Goal: Task Accomplishment & Management: Manage account settings

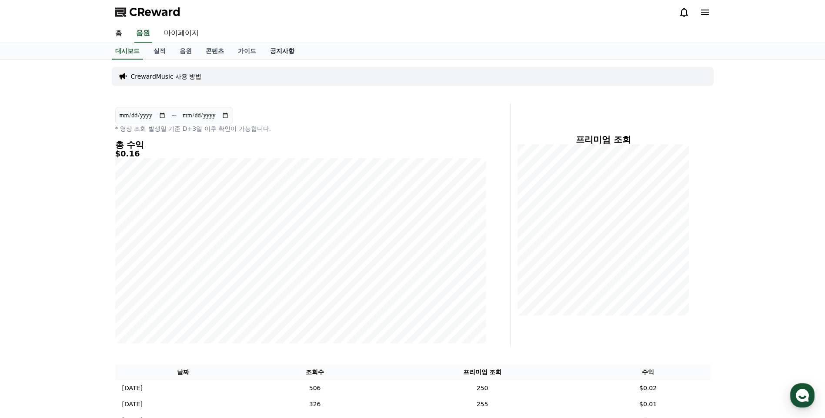
click at [274, 50] on link "공지사항" at bounding box center [282, 51] width 38 height 17
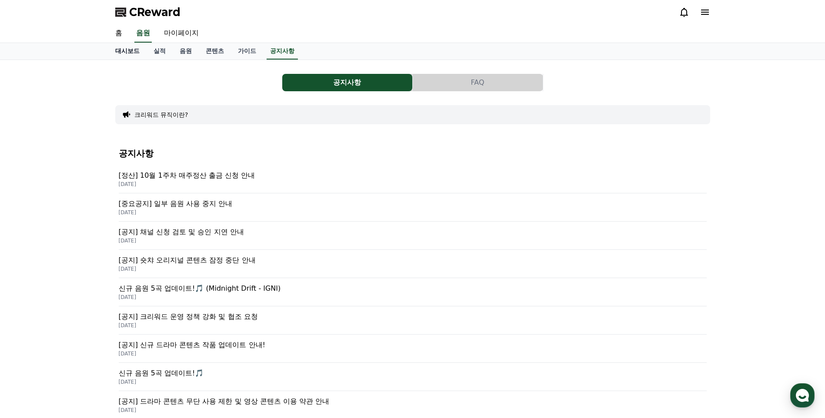
click at [128, 48] on link "대시보드" at bounding box center [127, 51] width 38 height 17
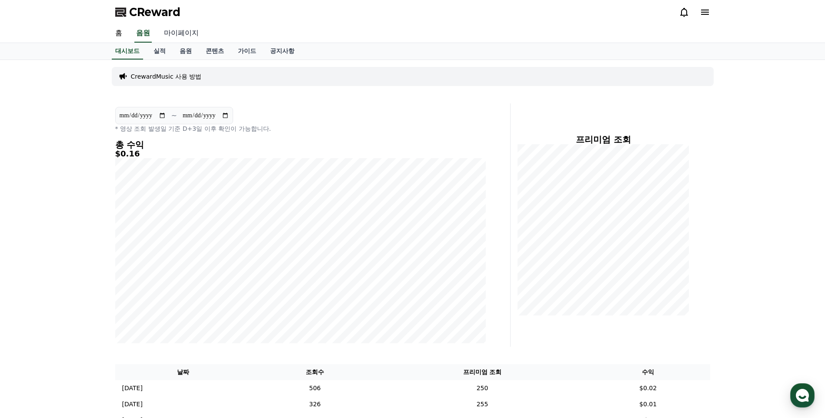
click at [173, 36] on link "마이페이지" at bounding box center [181, 33] width 49 height 18
select select "**********"
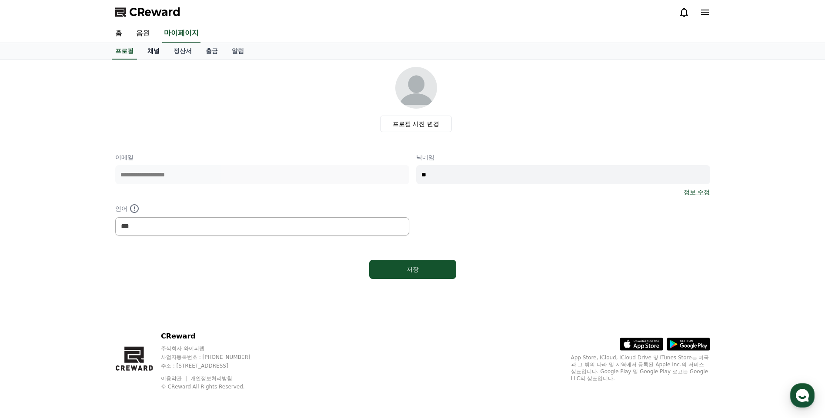
click at [157, 53] on link "채널" at bounding box center [153, 51] width 26 height 17
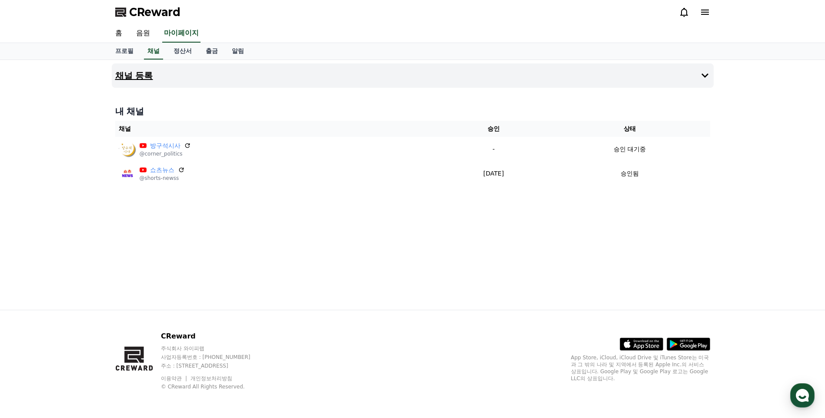
click at [146, 77] on h4 "채널 등록" at bounding box center [134, 76] width 38 height 10
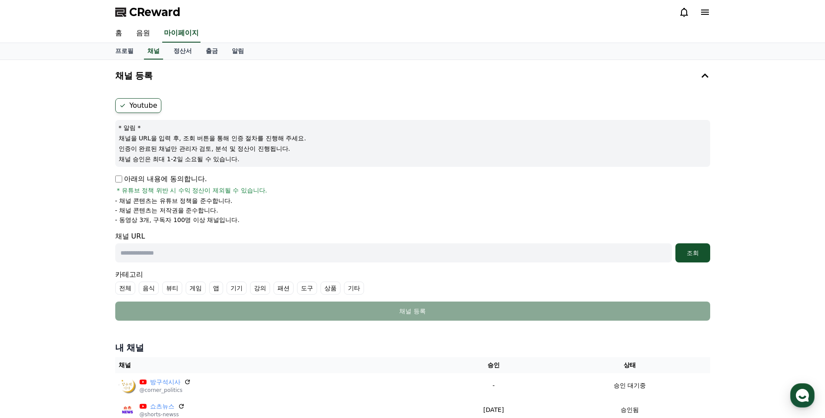
click at [244, 257] on input "text" at bounding box center [393, 252] width 556 height 19
paste input "**********"
click at [701, 258] on button "조회" at bounding box center [692, 252] width 35 height 19
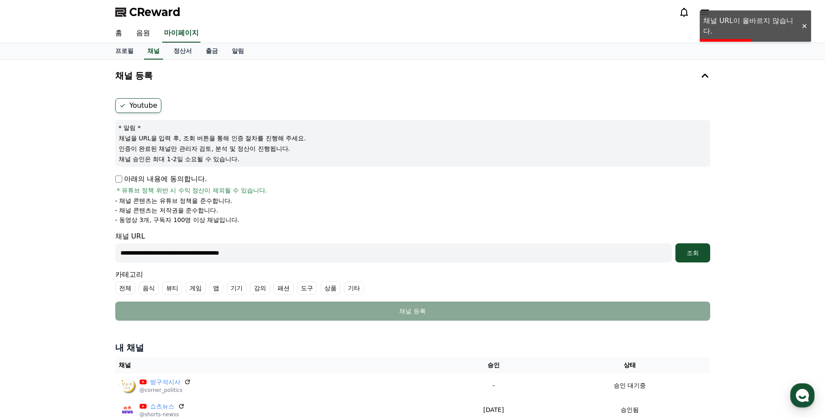
click at [284, 255] on input "**********" at bounding box center [393, 252] width 556 height 19
paste input "*******"
type input "**********"
click at [688, 251] on div "조회" at bounding box center [693, 253] width 28 height 9
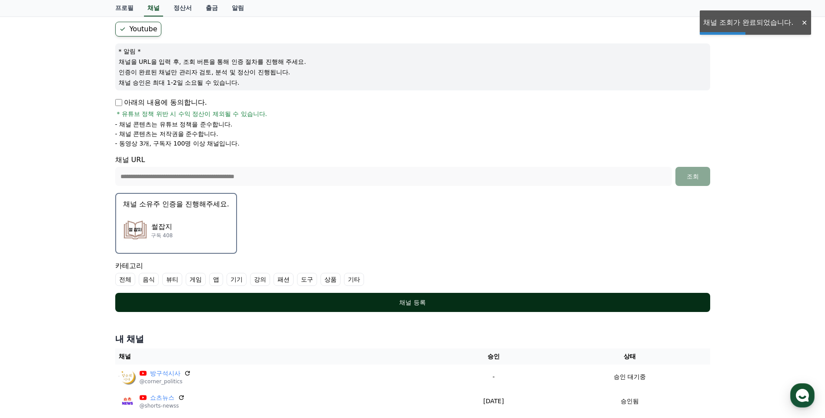
scroll to position [87, 0]
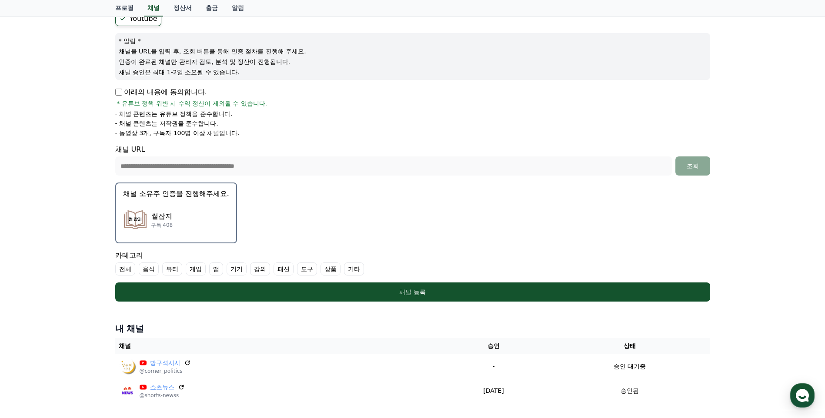
click at [354, 270] on label "기타" at bounding box center [354, 269] width 20 height 13
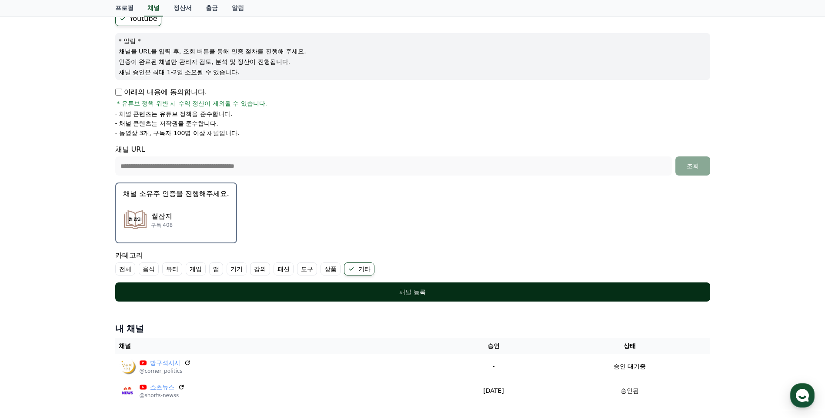
click at [400, 294] on div "채널 등록" at bounding box center [413, 292] width 560 height 9
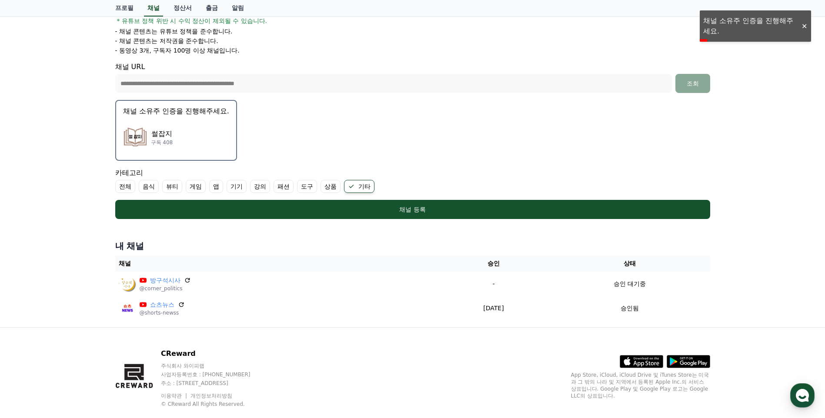
scroll to position [174, 0]
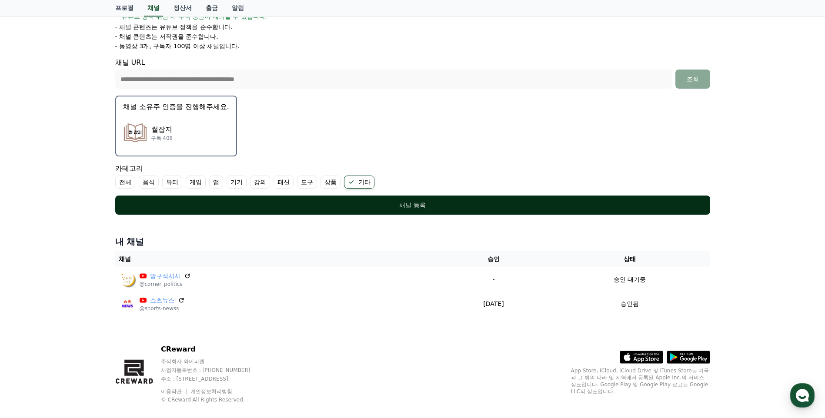
click at [419, 205] on div "채널 등록" at bounding box center [413, 205] width 560 height 9
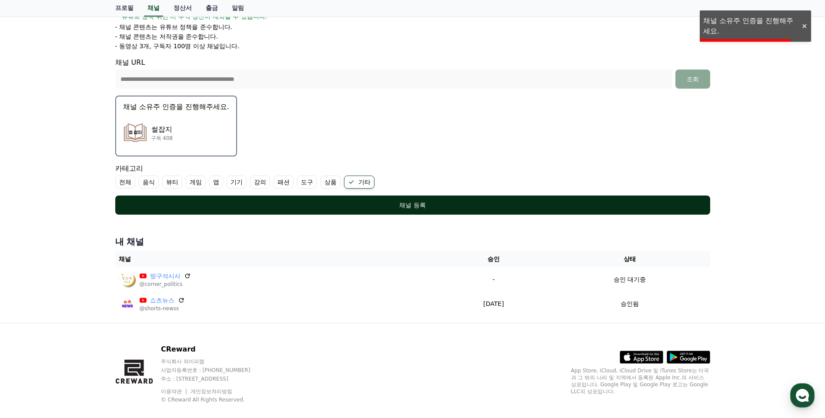
click at [419, 205] on div "채널 등록" at bounding box center [413, 205] width 560 height 9
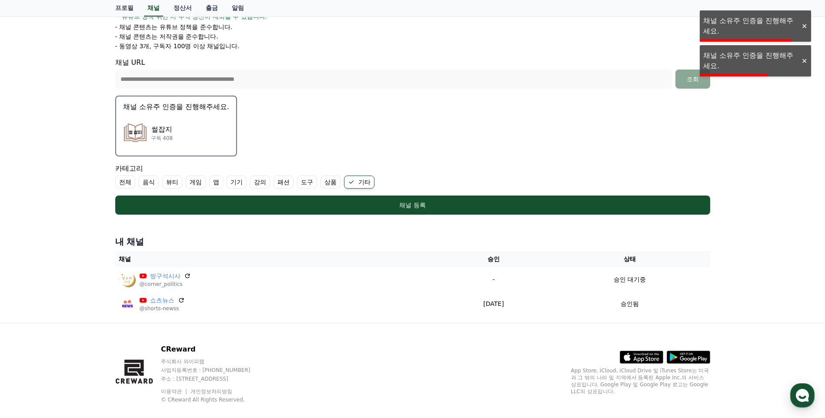
click at [160, 130] on p "썰잡지" at bounding box center [162, 129] width 22 height 10
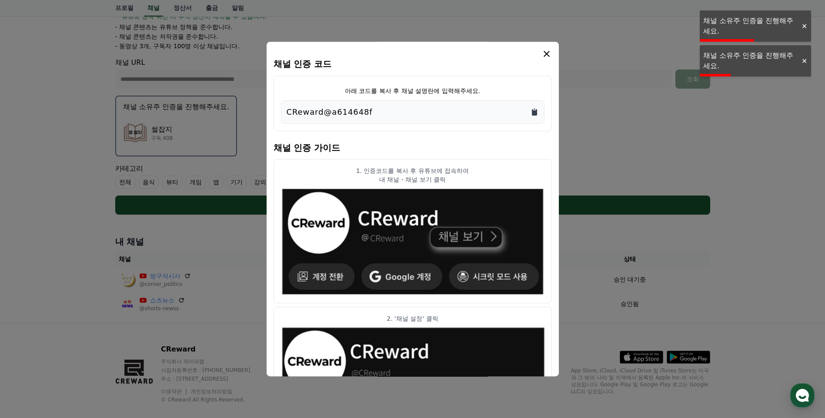
click at [536, 110] on icon "Copy to clipboard" at bounding box center [534, 112] width 5 height 7
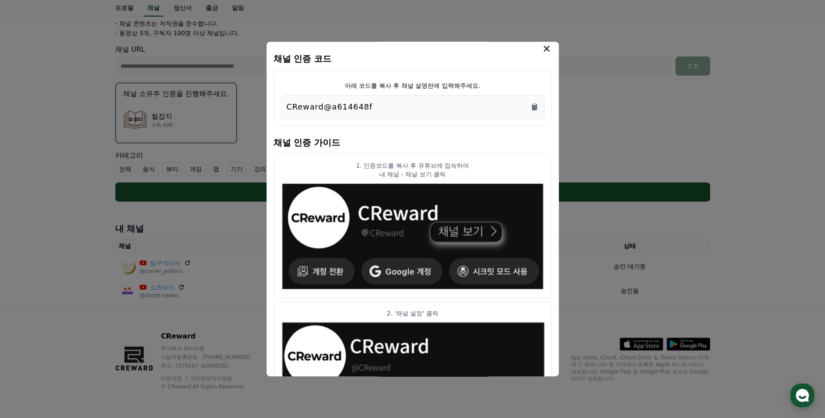
scroll to position [0, 0]
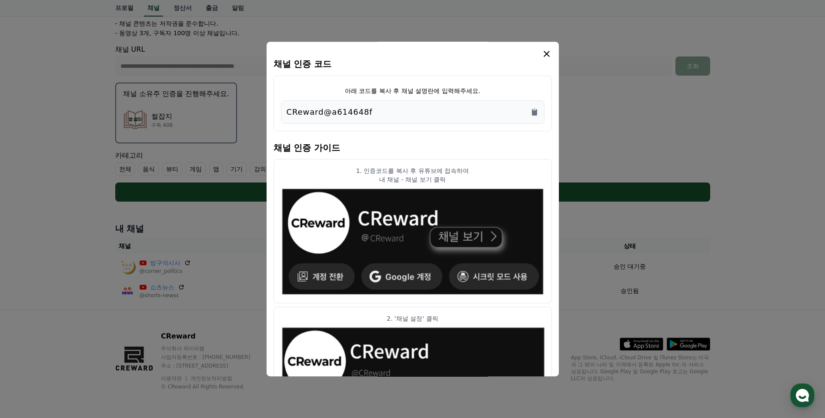
click at [547, 51] on icon "modal" at bounding box center [546, 54] width 10 height 10
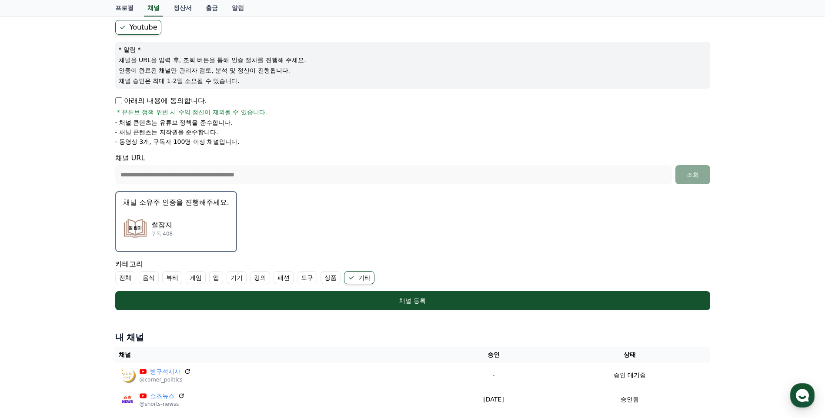
scroll to position [57, 0]
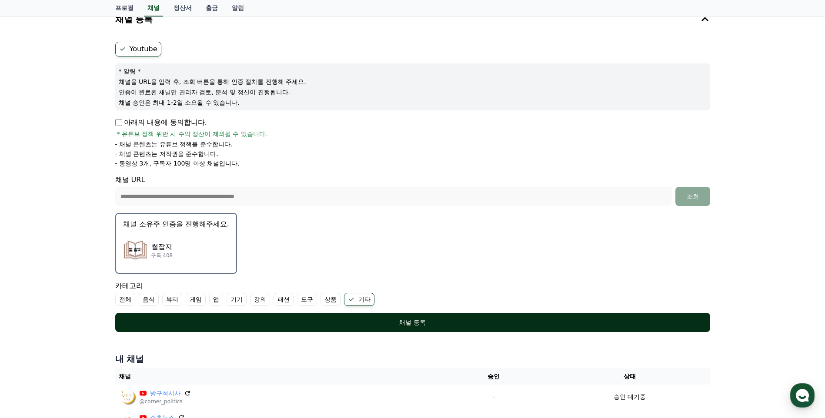
click at [368, 325] on div "채널 등록" at bounding box center [413, 322] width 560 height 9
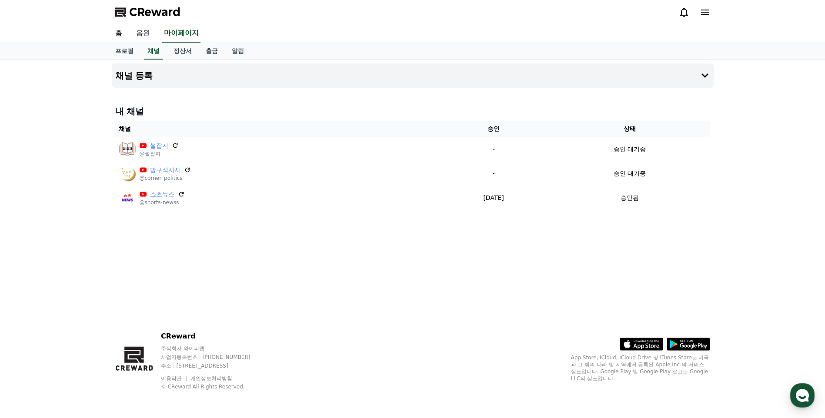
click at [140, 34] on link "음원" at bounding box center [143, 33] width 28 height 18
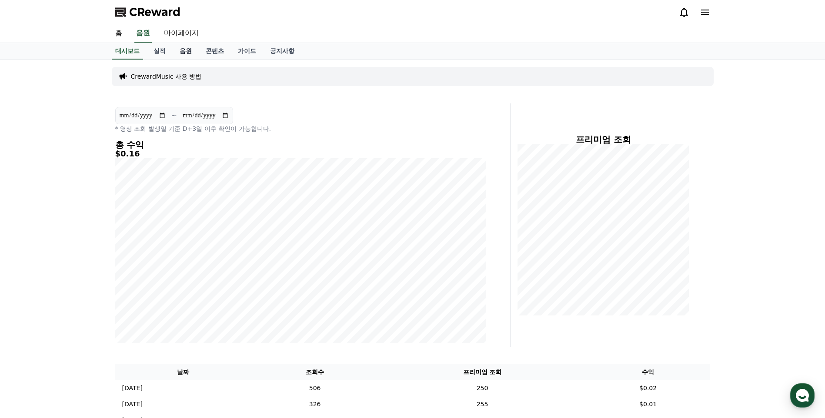
click at [183, 50] on link "음원" at bounding box center [186, 51] width 26 height 17
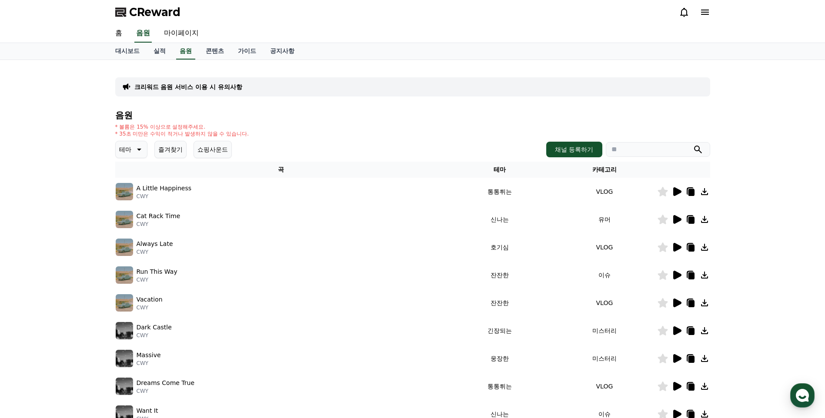
click at [128, 150] on p "테마" at bounding box center [125, 149] width 12 height 12
click at [155, 151] on button "즐겨찾기" at bounding box center [170, 149] width 32 height 17
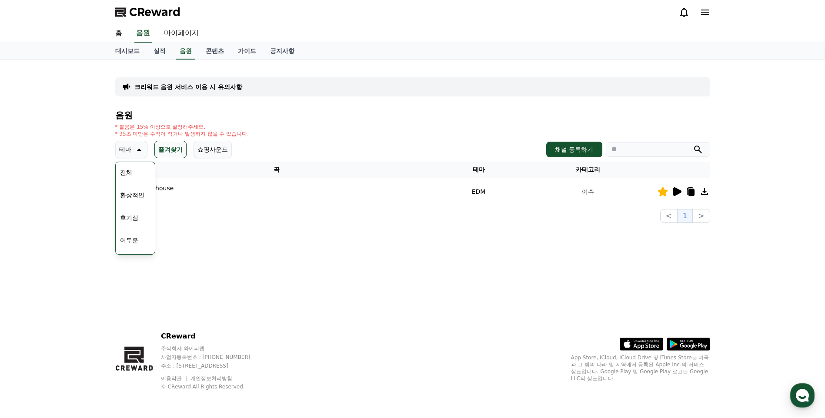
click at [147, 146] on button "테마" at bounding box center [131, 149] width 32 height 17
click at [135, 153] on icon at bounding box center [138, 149] width 10 height 10
click at [137, 220] on button "호기심" at bounding box center [129, 217] width 25 height 19
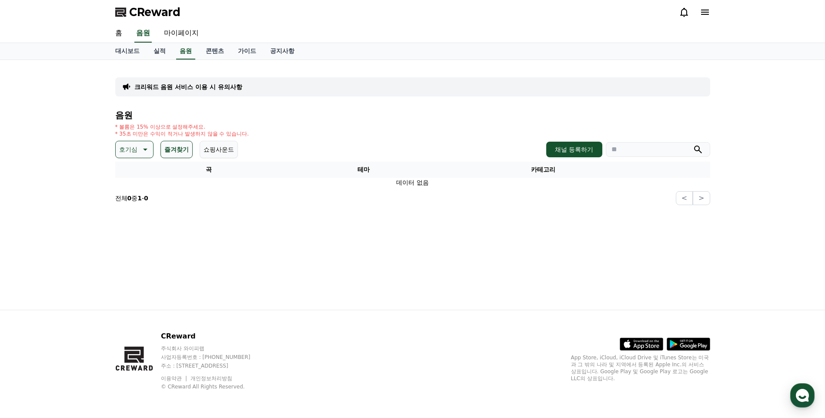
click at [177, 149] on button "즐겨찾기" at bounding box center [176, 149] width 32 height 17
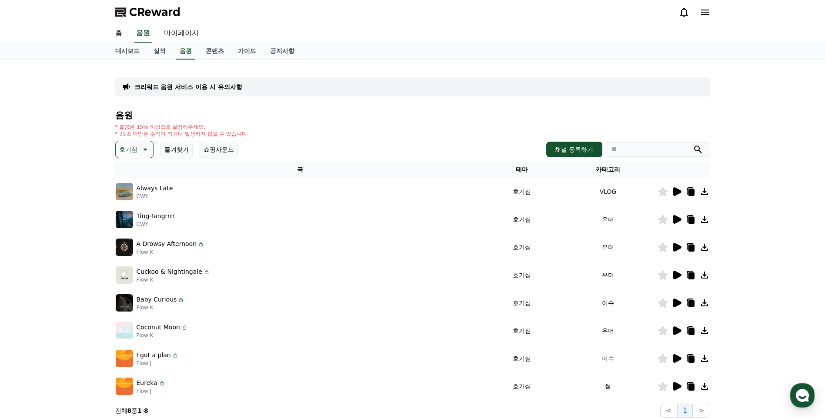
click at [681, 191] on icon at bounding box center [676, 192] width 10 height 10
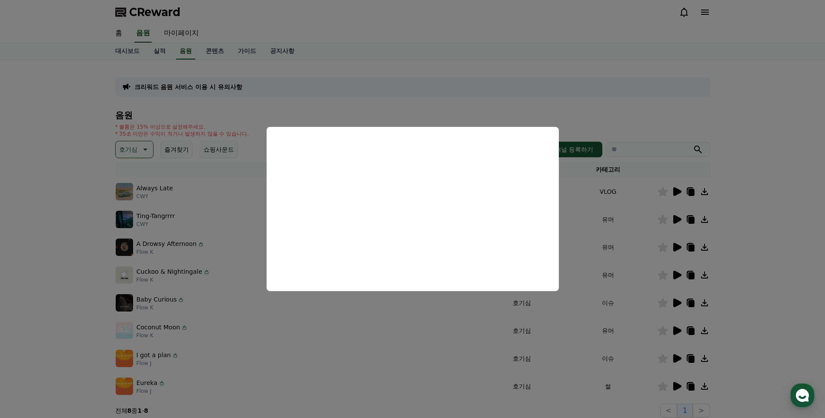
click at [228, 330] on button "close modal" at bounding box center [412, 209] width 825 height 418
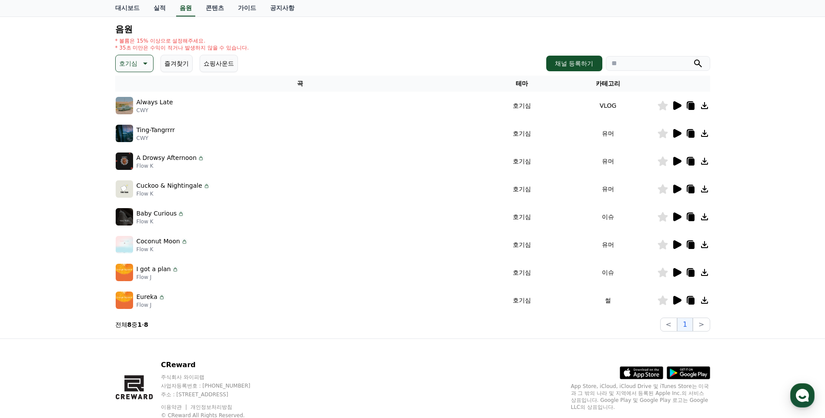
scroll to position [115, 0]
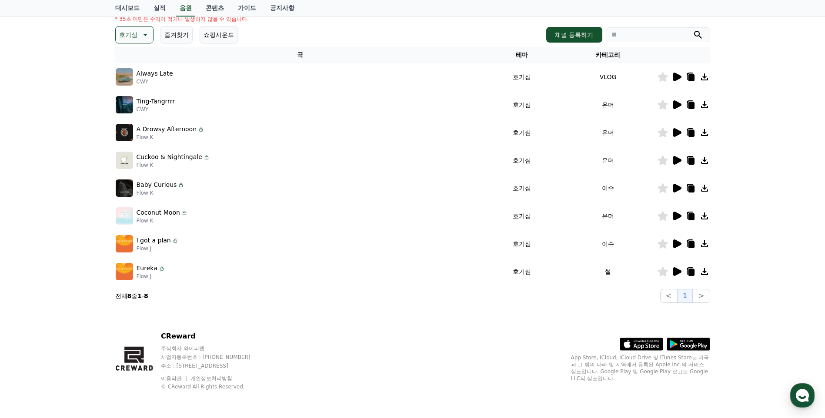
click at [676, 271] on icon at bounding box center [677, 271] width 8 height 9
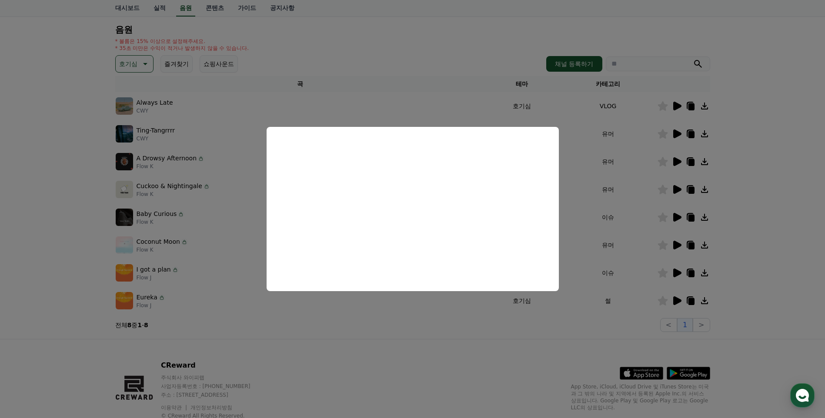
scroll to position [87, 0]
click at [627, 298] on button "close modal" at bounding box center [412, 209] width 825 height 418
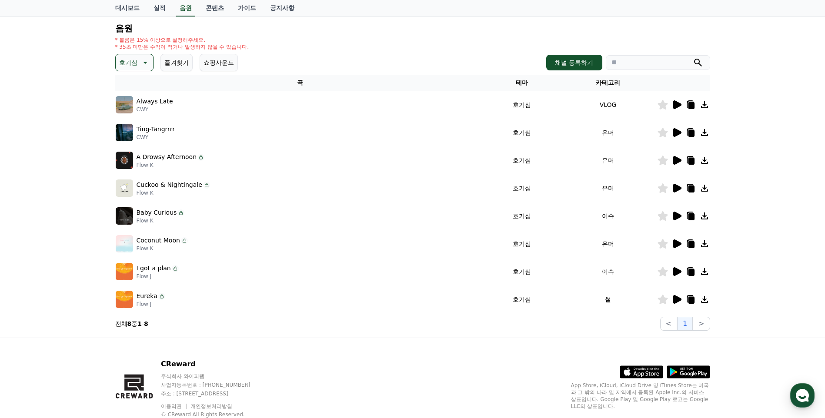
click at [663, 299] on icon at bounding box center [662, 300] width 10 height 10
click at [688, 300] on icon at bounding box center [691, 300] width 6 height 7
click at [72, 274] on div "크리워드 음원 서비스 이용 시 유의사항 음원 * 볼륨은 15% 이상으로 설정해주세요. * 35초 미만은 수익이 적거나 발생하지 않을 수 있습니…" at bounding box center [412, 155] width 825 height 365
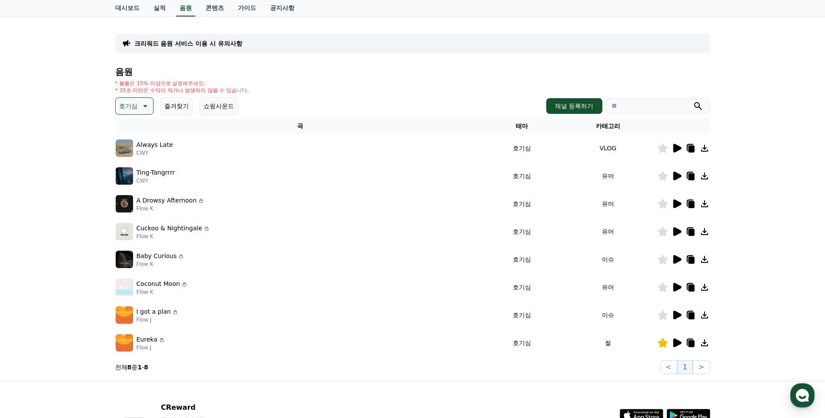
click at [140, 106] on icon at bounding box center [144, 106] width 10 height 10
click at [323, 71] on h4 "음원" at bounding box center [412, 72] width 595 height 10
click at [134, 158] on button "분위기있는" at bounding box center [135, 160] width 37 height 19
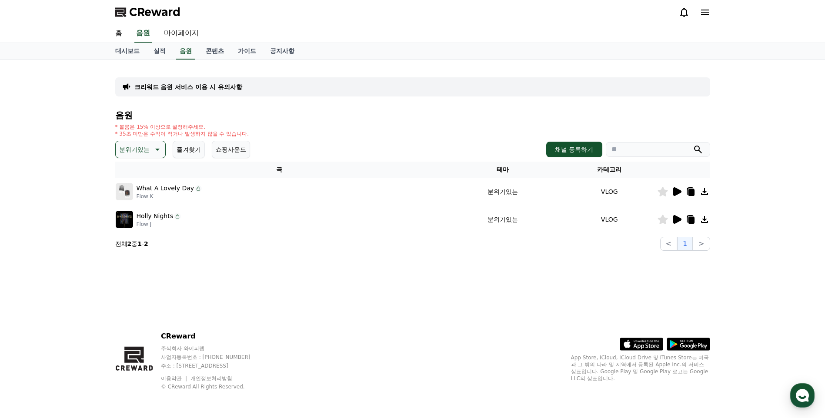
click at [678, 193] on icon at bounding box center [677, 191] width 8 height 9
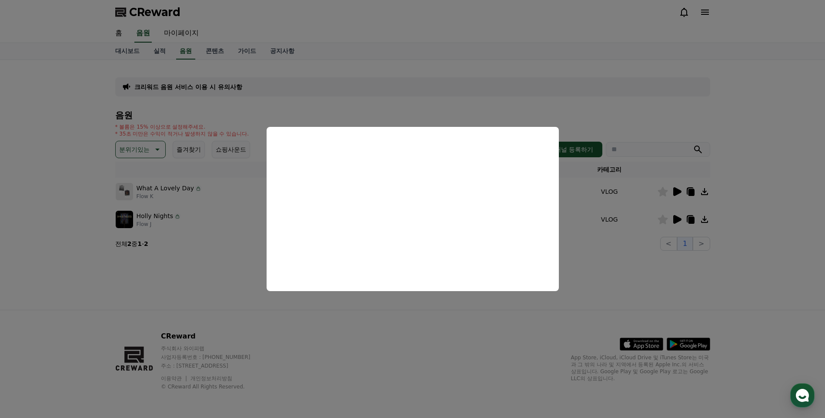
click at [453, 313] on button "close modal" at bounding box center [412, 209] width 825 height 418
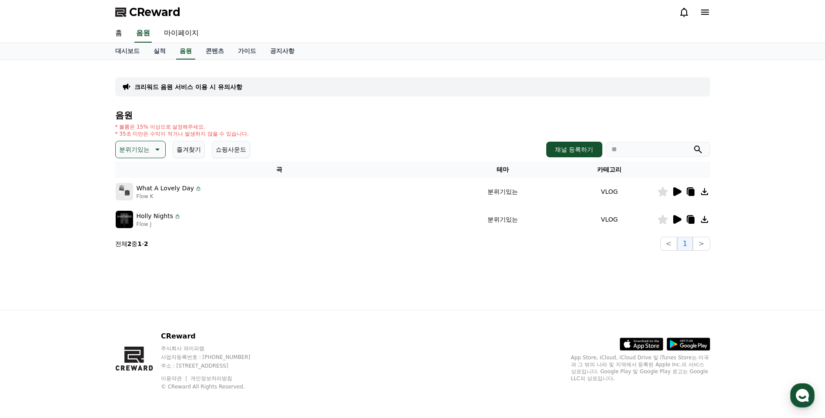
click at [386, 230] on td "Holly Nights Flow J" at bounding box center [279, 220] width 329 height 28
click at [676, 219] on icon at bounding box center [677, 219] width 8 height 9
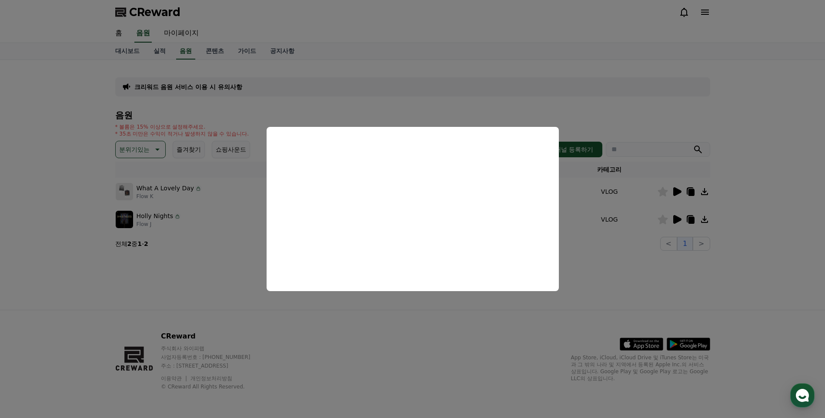
click at [366, 321] on button "close modal" at bounding box center [412, 209] width 825 height 418
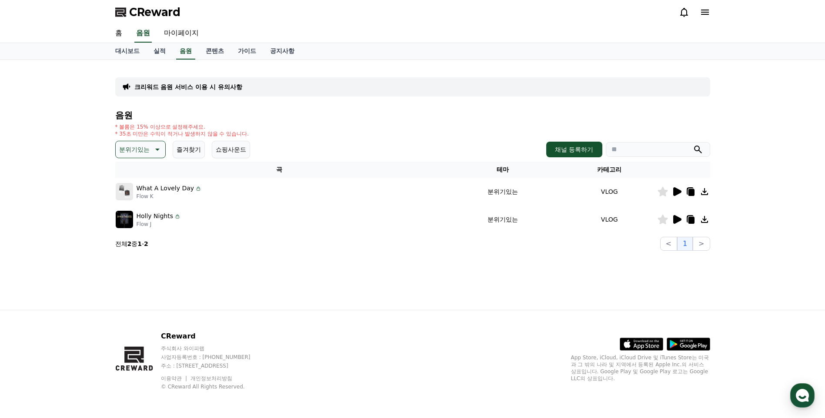
click at [147, 149] on p "분위기있는" at bounding box center [134, 149] width 30 height 12
click at [138, 204] on button "잔잔한" at bounding box center [129, 207] width 25 height 19
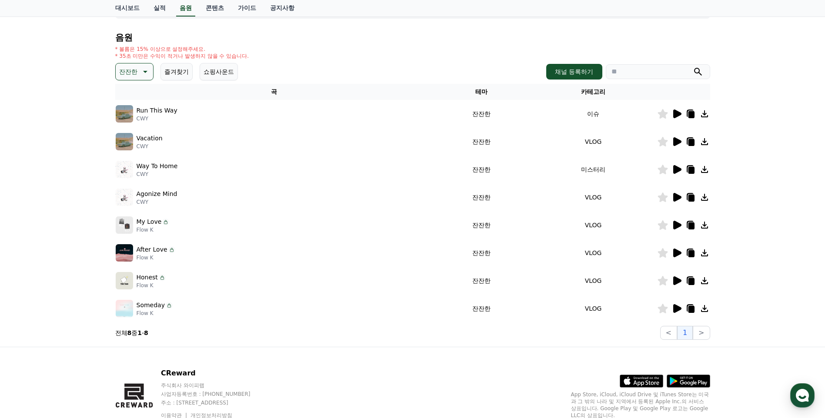
scroll to position [87, 0]
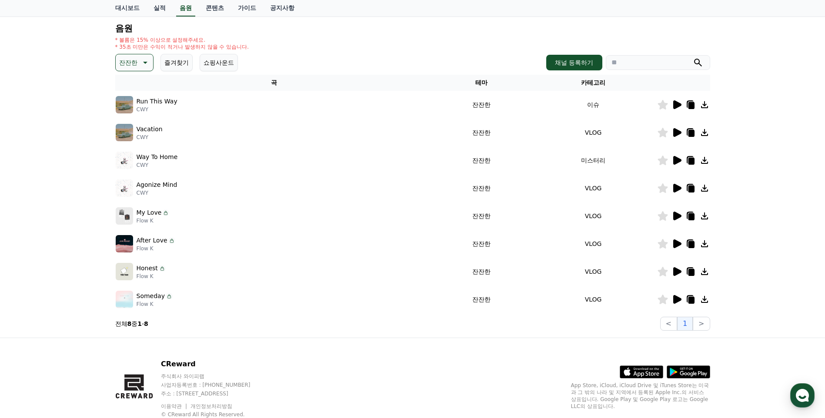
click at [680, 296] on icon at bounding box center [676, 299] width 10 height 10
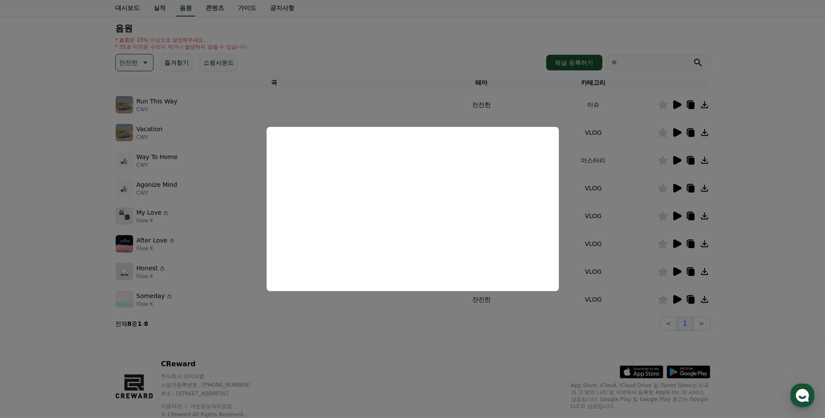
click at [626, 283] on button "close modal" at bounding box center [412, 209] width 825 height 418
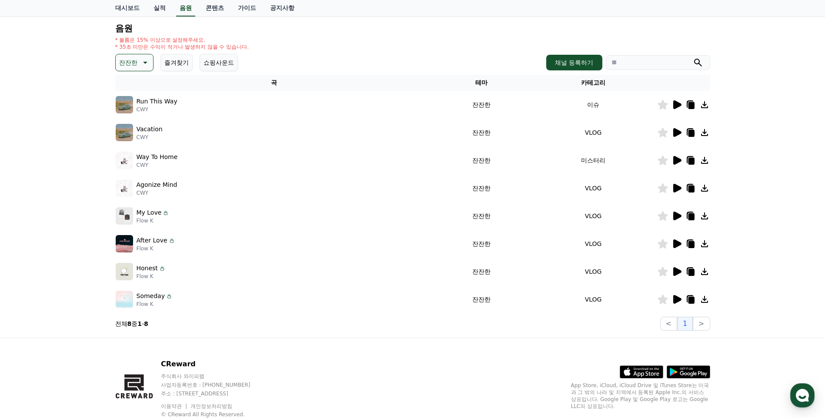
click at [679, 269] on icon at bounding box center [676, 272] width 10 height 10
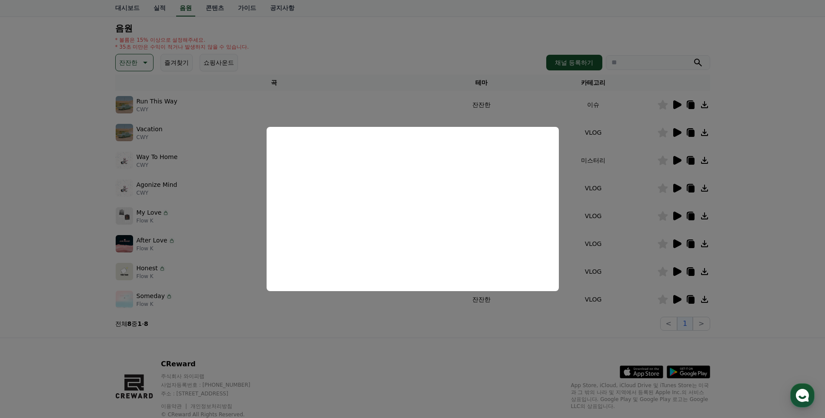
click at [617, 254] on button "close modal" at bounding box center [412, 209] width 825 height 418
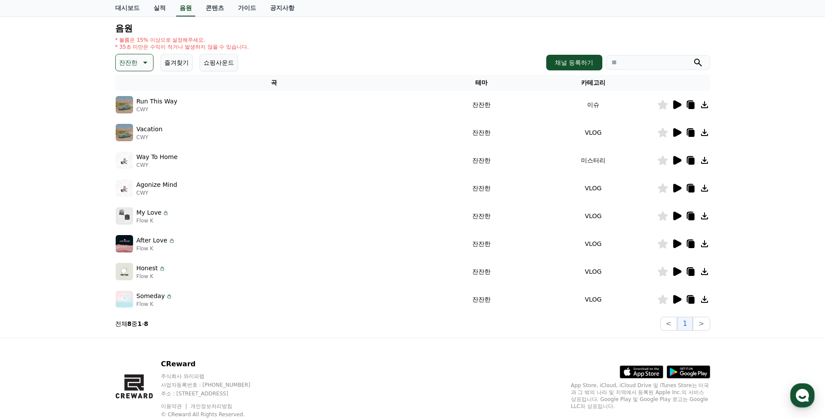
click at [661, 275] on icon at bounding box center [662, 272] width 10 height 10
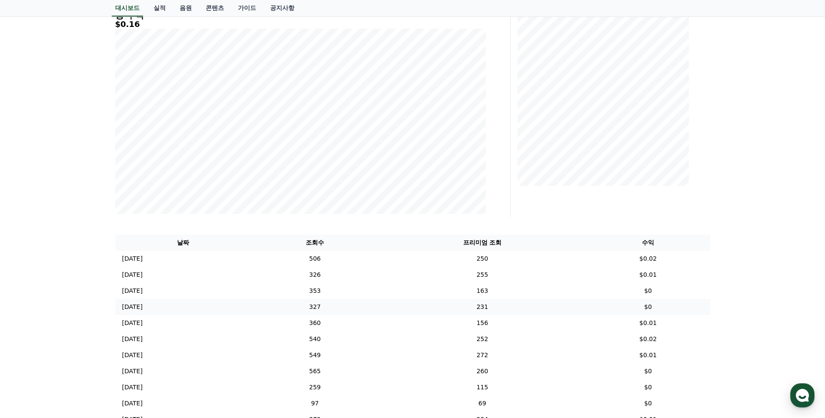
scroll to position [130, 0]
click at [372, 260] on td "506" at bounding box center [314, 258] width 127 height 16
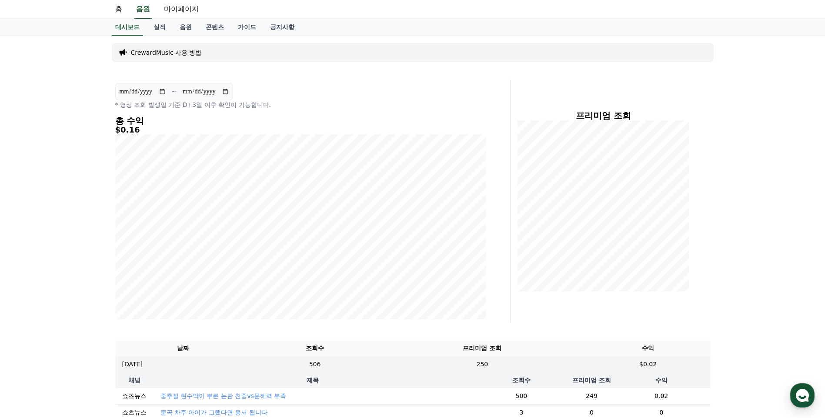
scroll to position [0, 0]
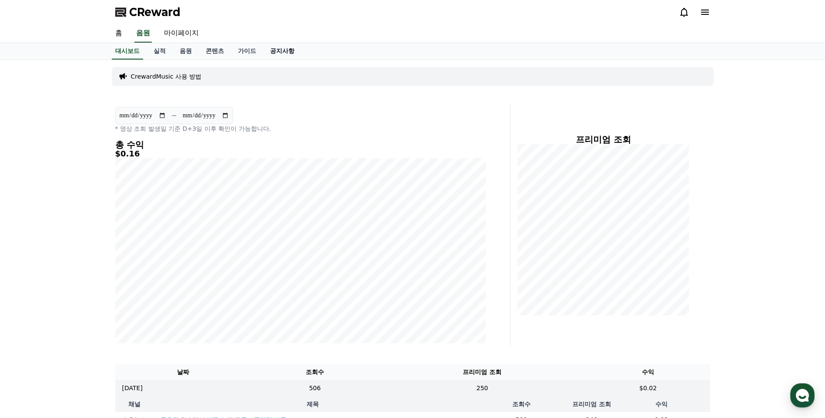
click at [277, 50] on link "공지사항" at bounding box center [282, 51] width 38 height 17
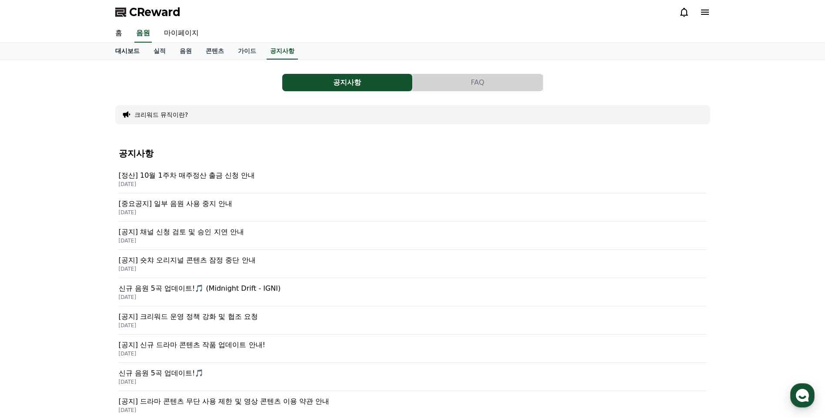
click at [130, 51] on link "대시보드" at bounding box center [127, 51] width 38 height 17
